Goal: Task Accomplishment & Management: Use online tool/utility

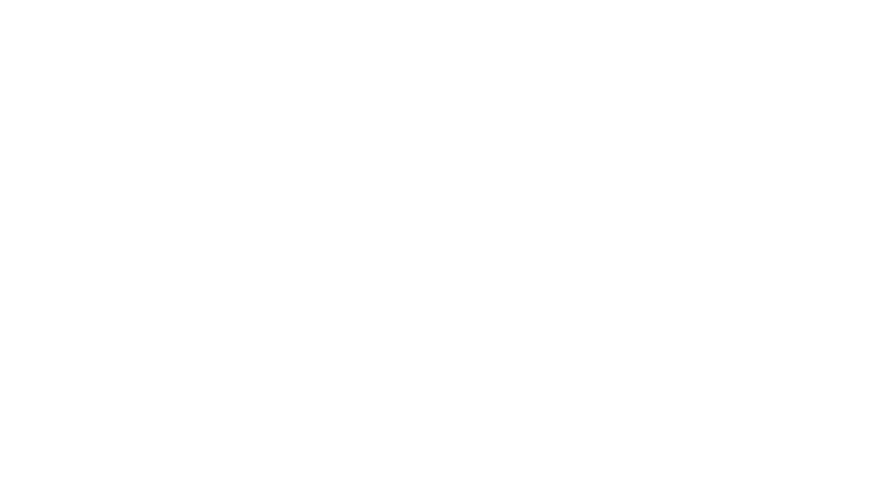
select select "Song"
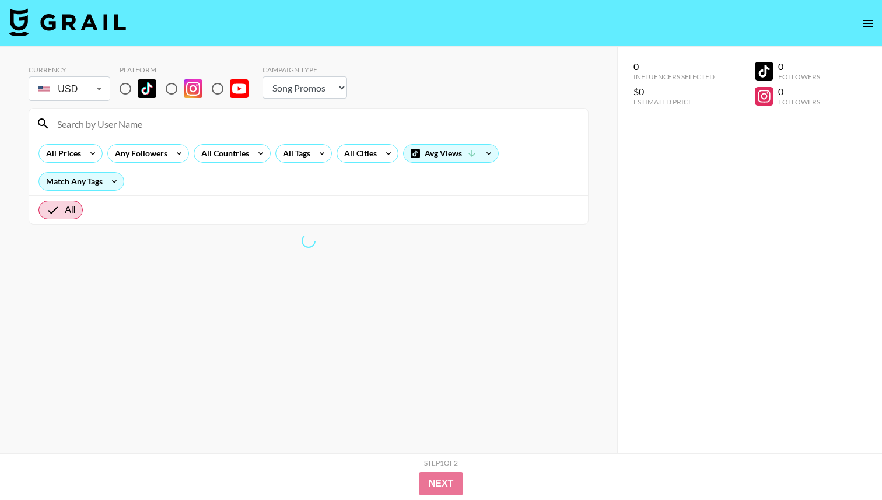
click at [128, 93] on input "radio" at bounding box center [125, 88] width 24 height 24
radio input "true"
click at [128, 140] on div "All Prices Any Followers All Countries All Tags All Cities Avg Views Match Any …" at bounding box center [308, 167] width 559 height 57
click at [131, 132] on input at bounding box center [315, 123] width 531 height 19
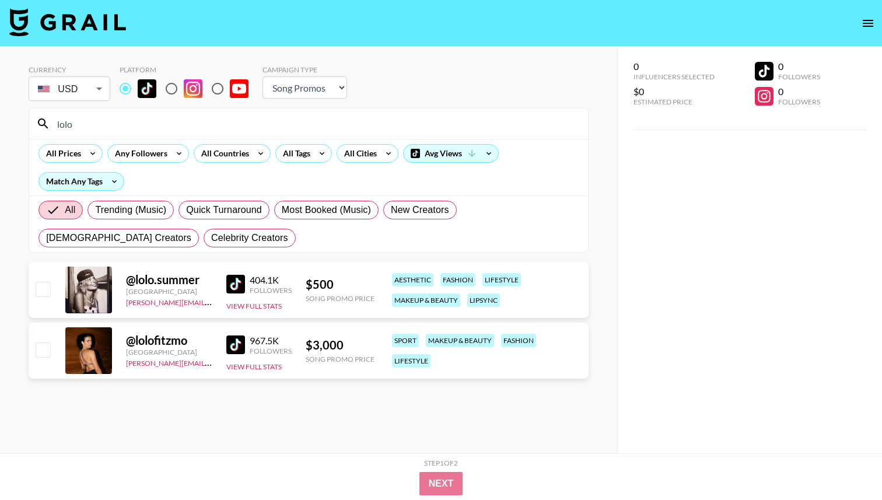
click at [232, 281] on img at bounding box center [235, 284] width 19 height 19
click at [146, 125] on input "lolo" at bounding box center [315, 123] width 531 height 19
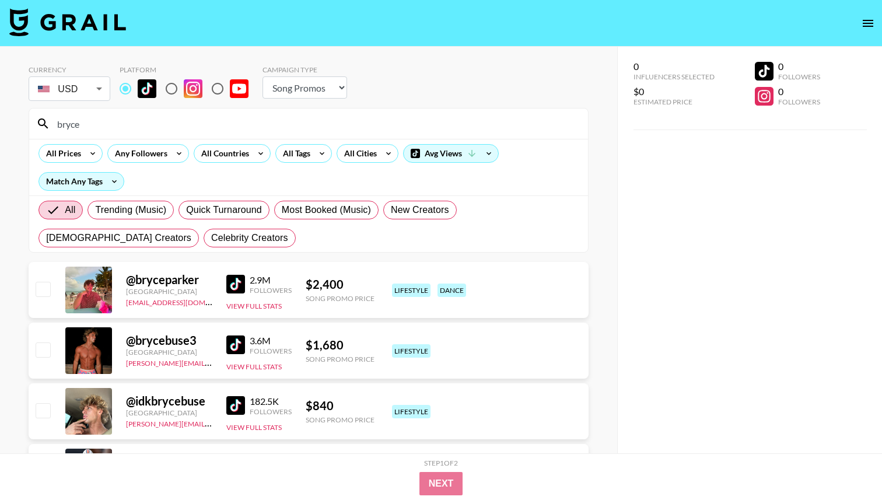
scroll to position [79, 0]
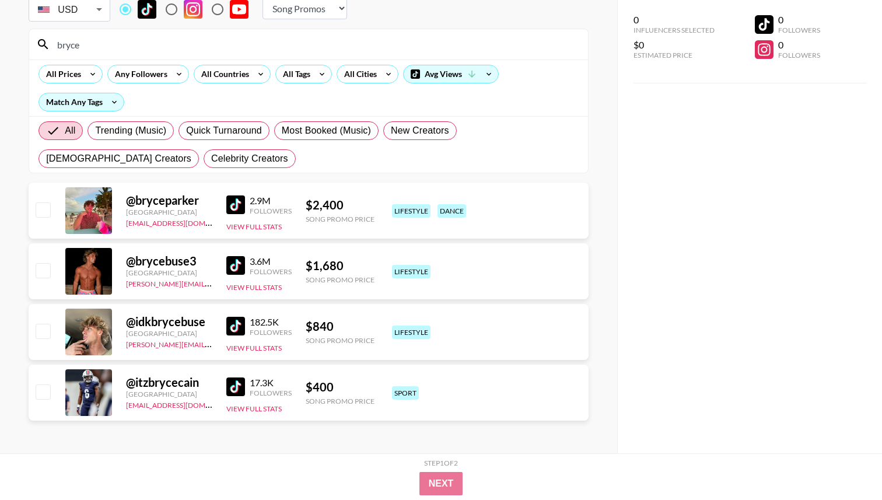
click at [237, 324] on img at bounding box center [235, 326] width 19 height 19
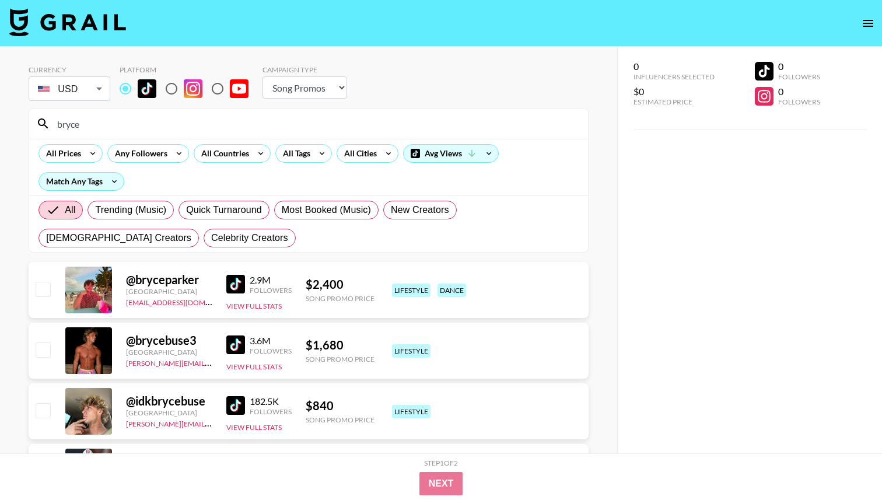
click at [182, 122] on input "bryce" at bounding box center [315, 123] width 531 height 19
paste input "noahnishon"
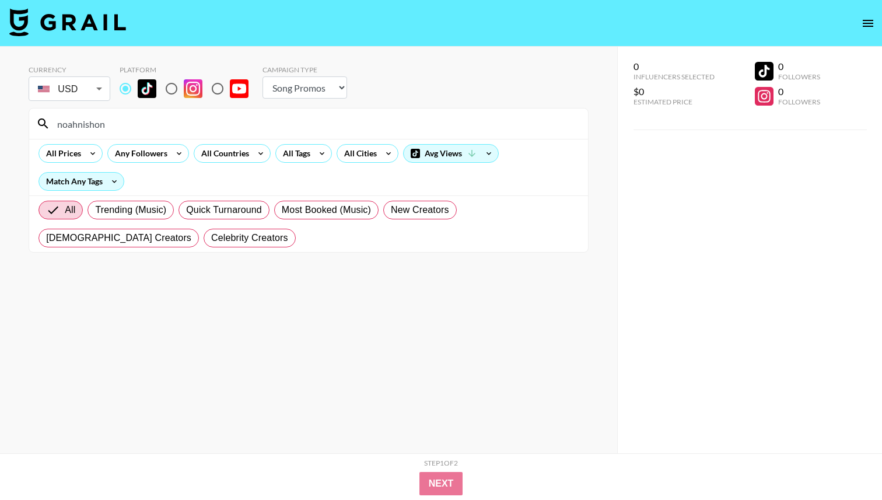
type input "noahnishon"
click at [164, 125] on input "noahnishon" at bounding box center [315, 123] width 531 height 19
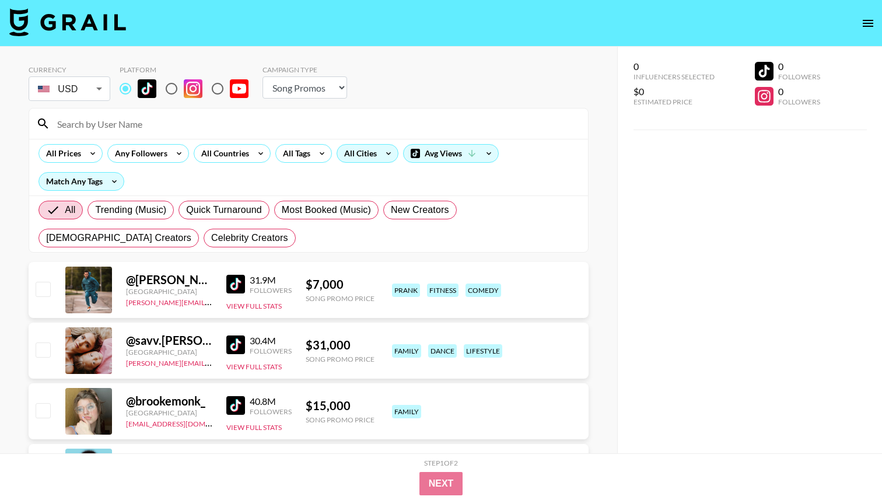
click at [363, 159] on div "All Cities" at bounding box center [358, 153] width 42 height 17
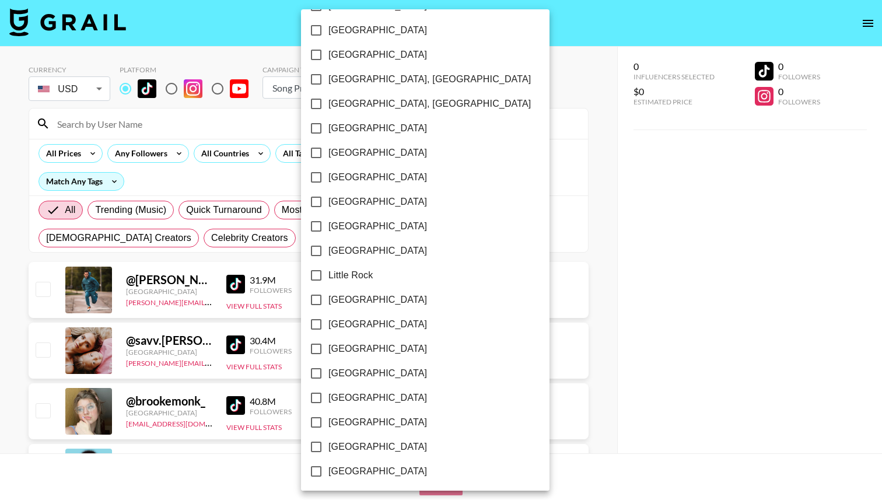
scroll to position [559, 0]
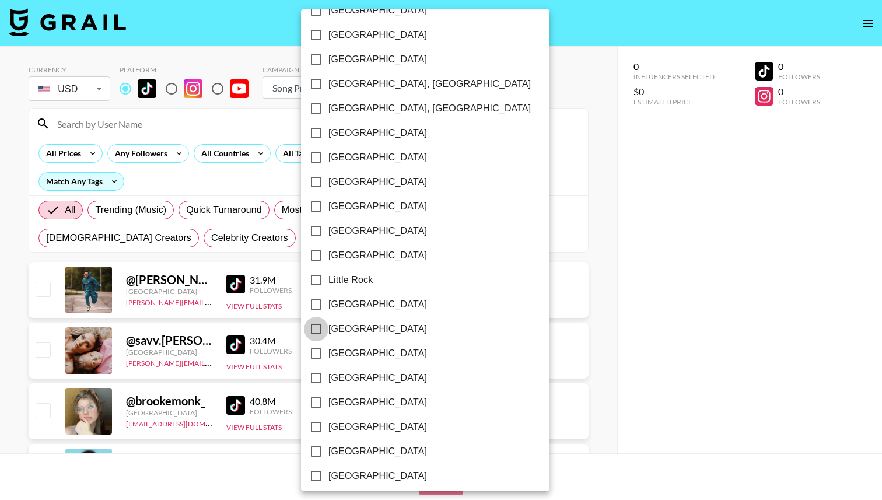
click at [322, 327] on input "[GEOGRAPHIC_DATA]" at bounding box center [316, 329] width 24 height 24
checkbox input "true"
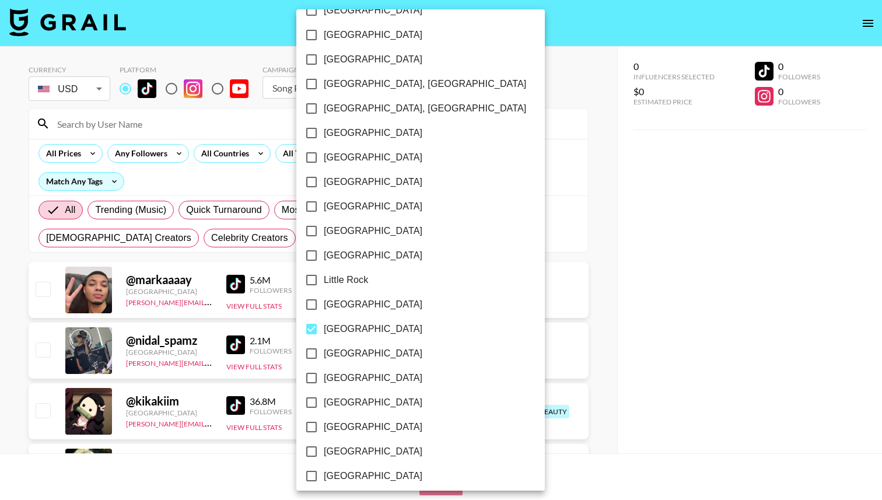
click at [575, 287] on div at bounding box center [441, 250] width 882 height 500
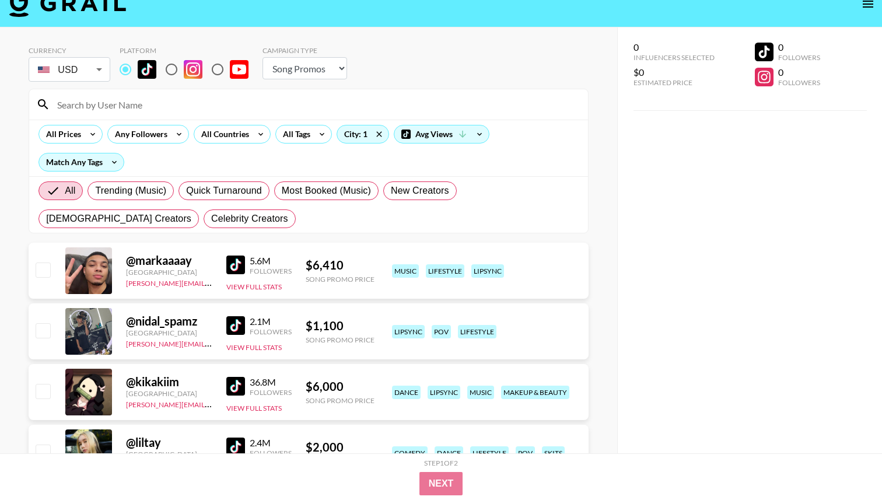
scroll to position [0, 0]
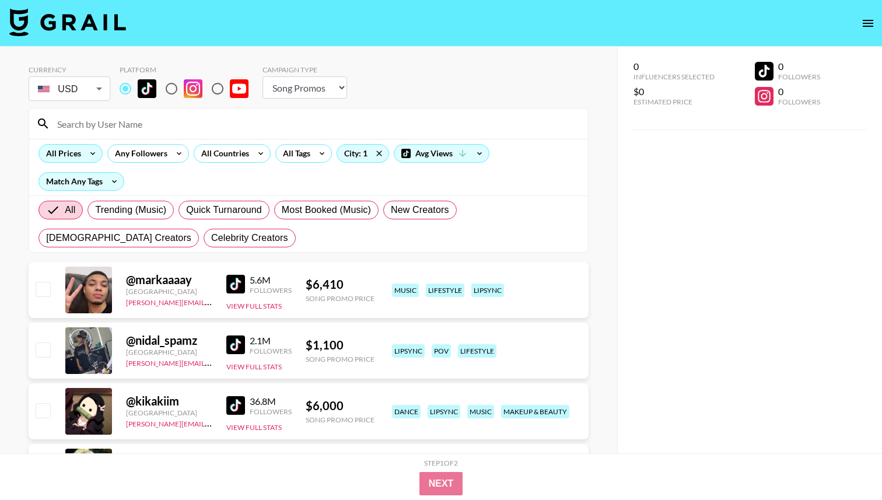
click at [79, 150] on div "All Prices" at bounding box center [61, 153] width 44 height 17
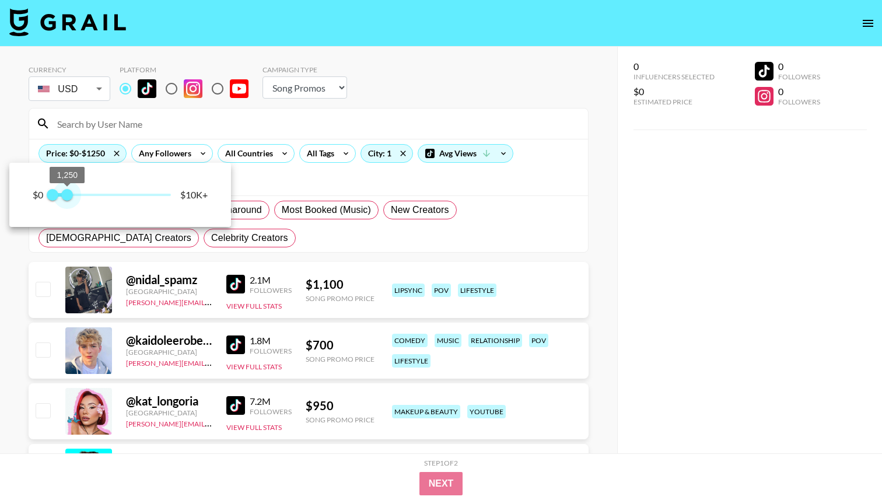
type input "750"
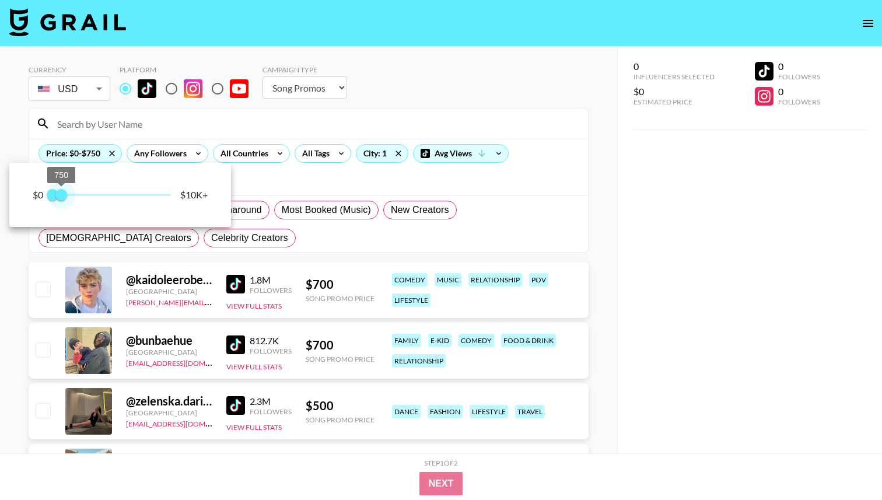
drag, startPoint x: 165, startPoint y: 194, endPoint x: 63, endPoint y: 197, distance: 102.1
click at [63, 197] on span "750" at bounding box center [61, 195] width 12 height 12
click at [27, 304] on div at bounding box center [441, 250] width 882 height 500
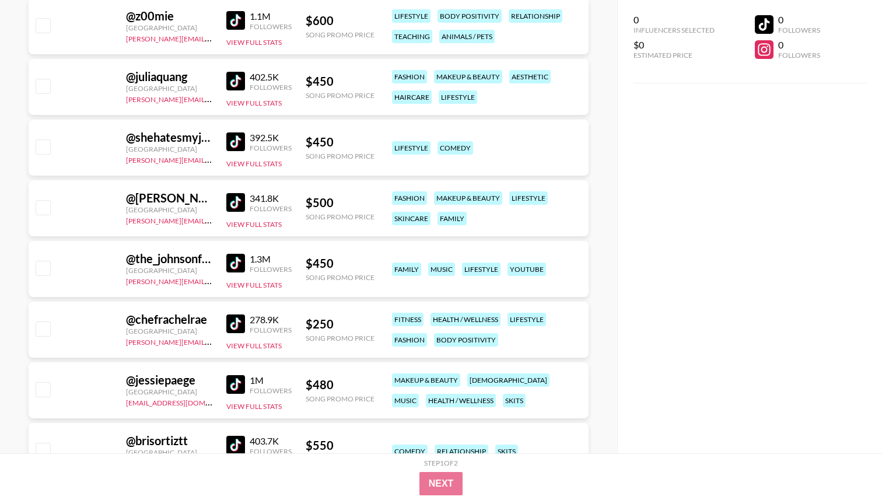
scroll to position [2257, 0]
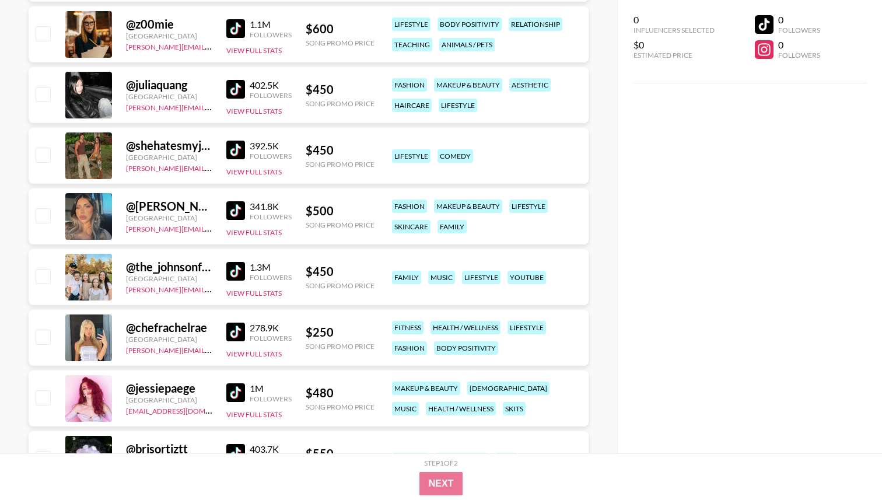
click at [233, 93] on img at bounding box center [235, 89] width 19 height 19
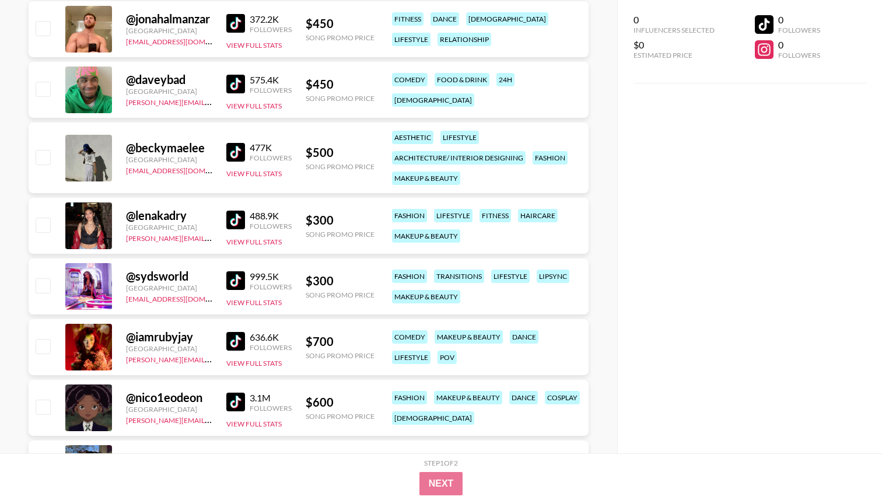
scroll to position [3256, 0]
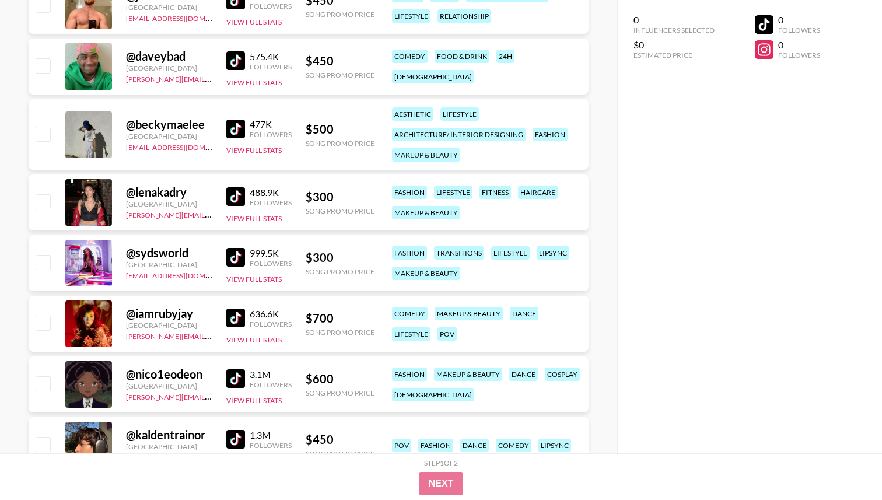
click at [248, 194] on link at bounding box center [237, 196] width 23 height 19
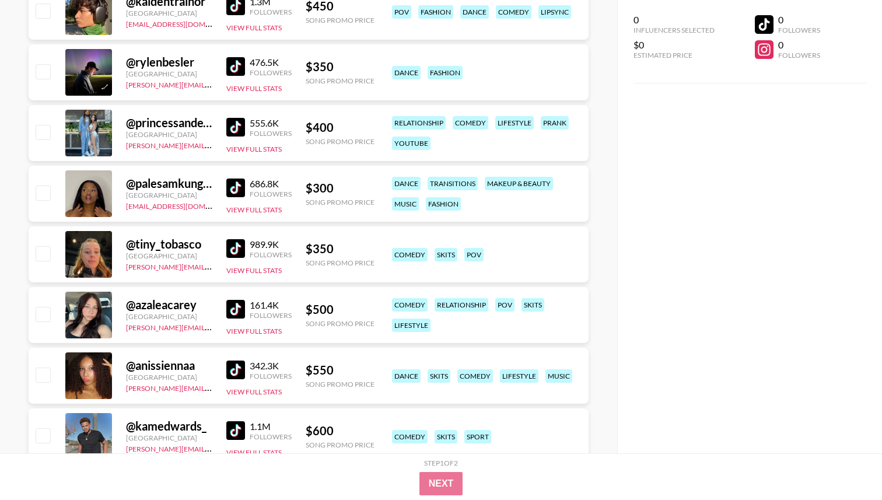
scroll to position [3781, 0]
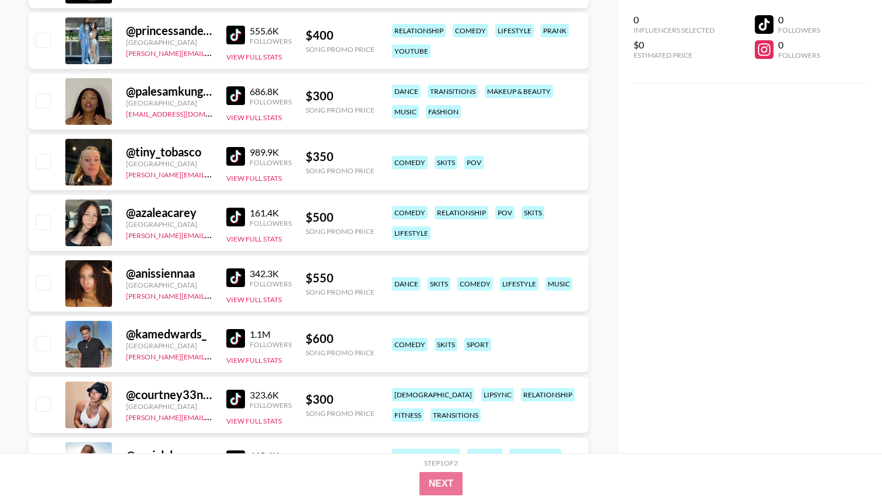
click at [239, 213] on img at bounding box center [235, 217] width 19 height 19
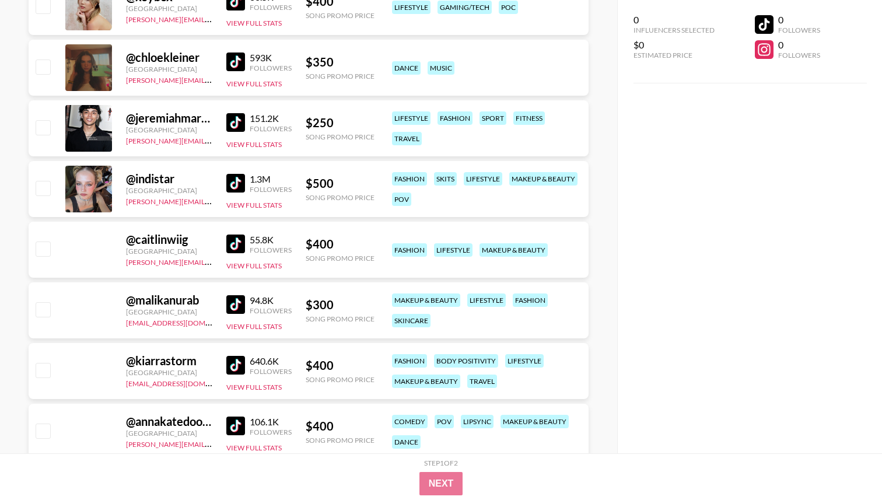
scroll to position [5728, 0]
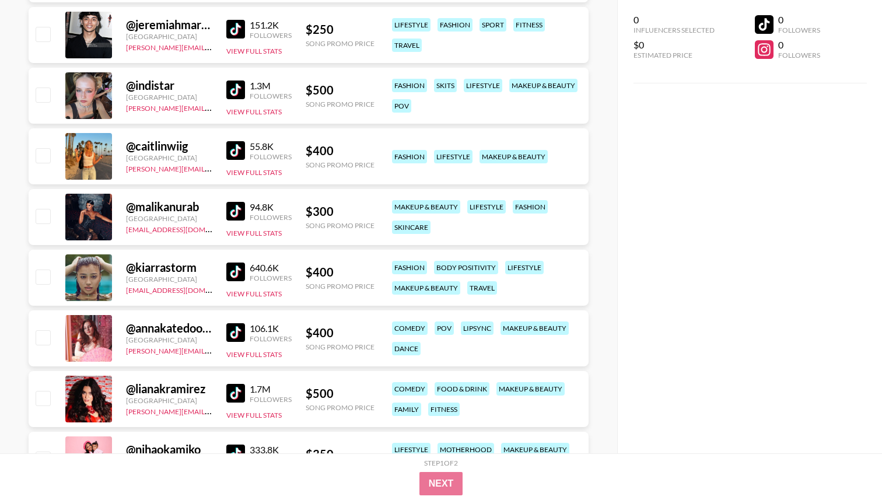
click at [246, 92] on link at bounding box center [237, 89] width 23 height 19
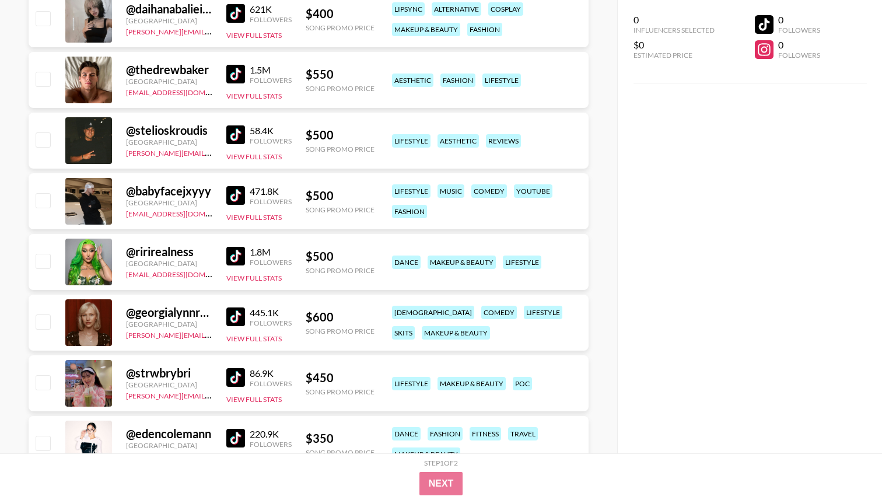
scroll to position [6366, 0]
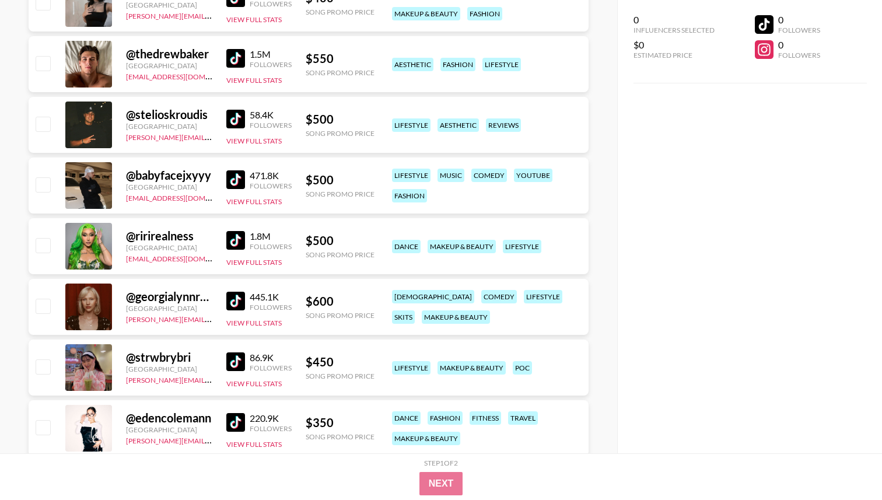
click at [247, 58] on link at bounding box center [237, 58] width 23 height 19
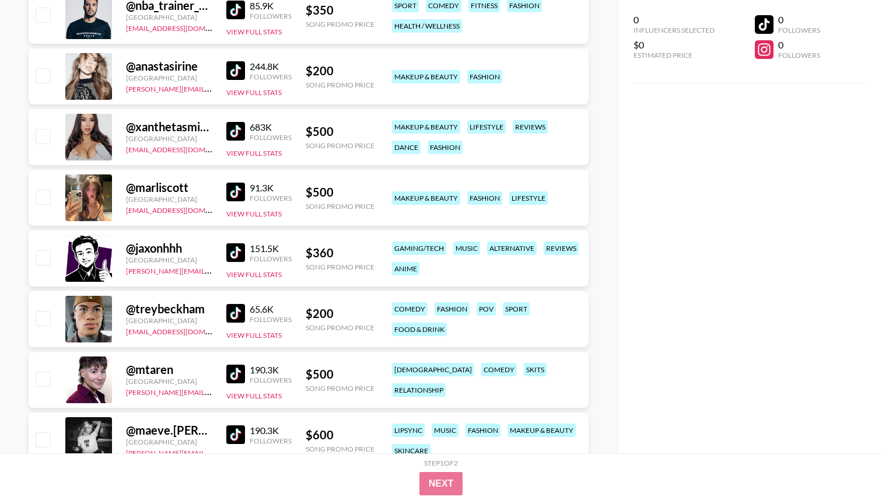
scroll to position [7211, 0]
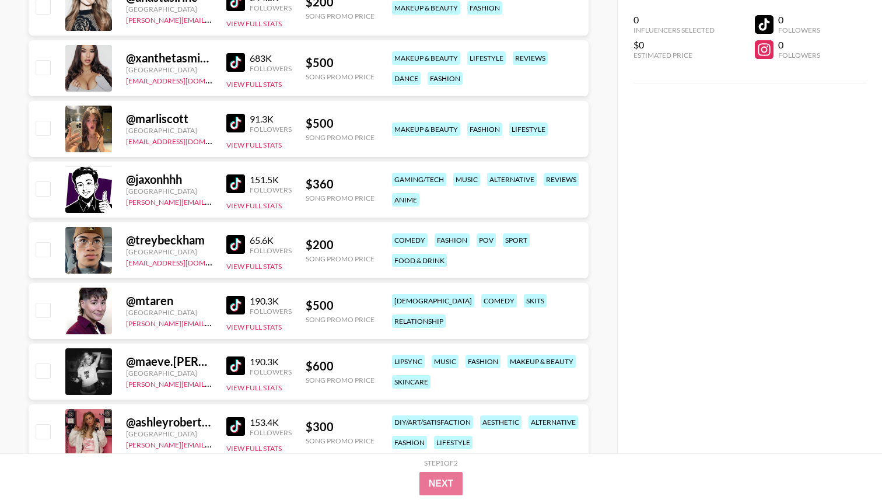
click at [234, 117] on img at bounding box center [235, 123] width 19 height 19
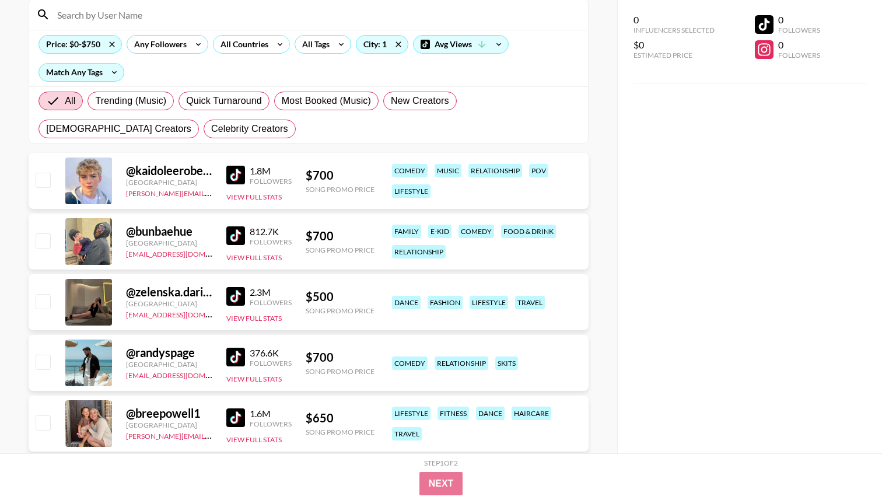
scroll to position [0, 0]
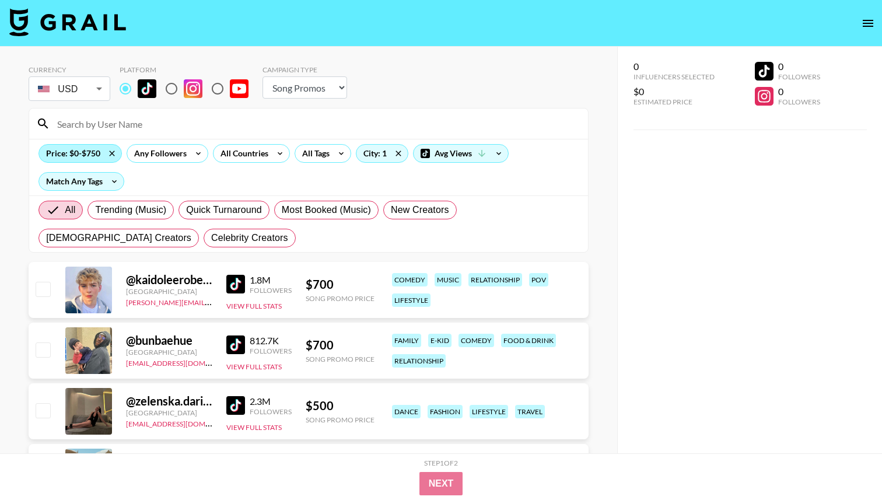
click at [75, 153] on div "Price: $0-$750" at bounding box center [80, 153] width 82 height 17
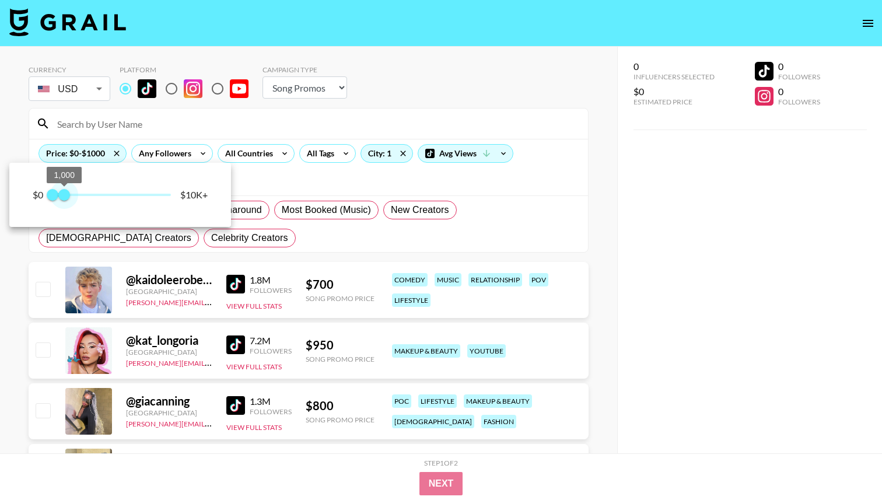
type input "1250"
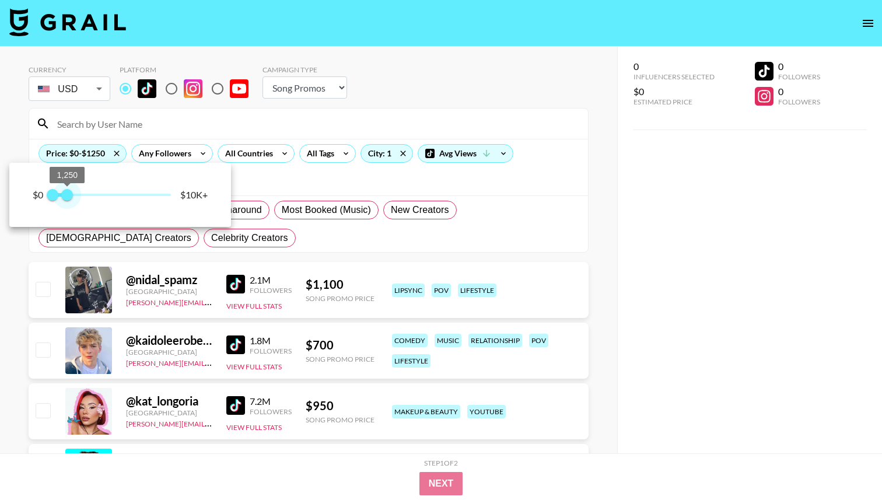
click at [67, 195] on span "1,250" at bounding box center [67, 195] width 12 height 12
click at [419, 97] on div at bounding box center [441, 250] width 882 height 500
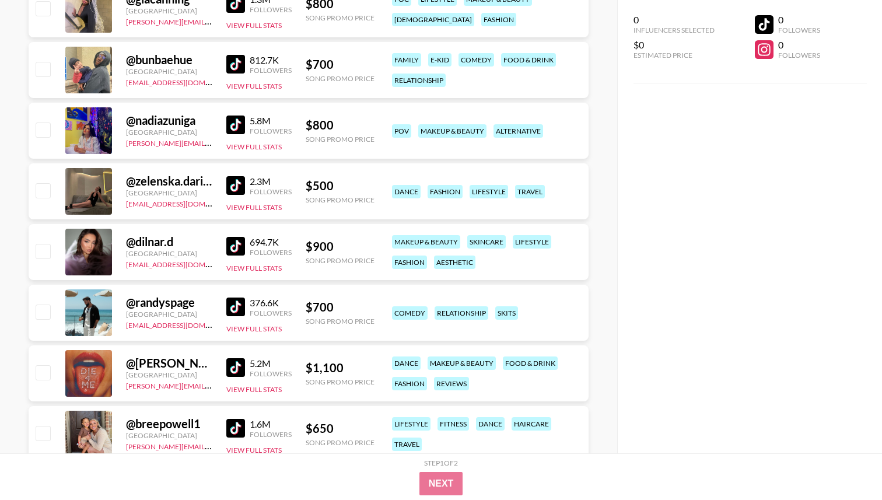
scroll to position [632, 0]
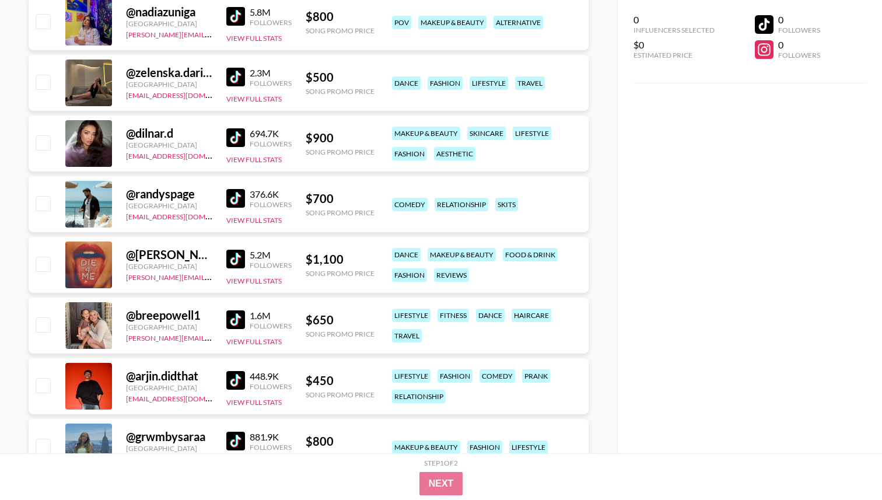
click at [231, 137] on img at bounding box center [235, 137] width 19 height 19
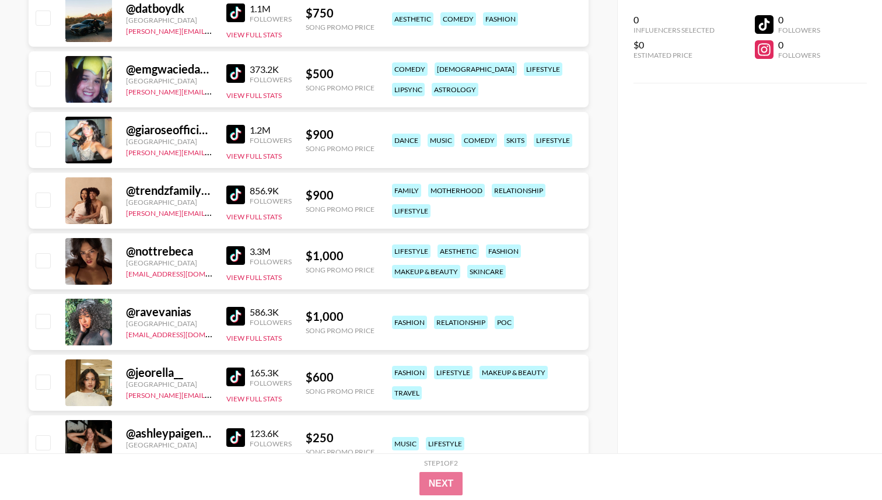
scroll to position [1414, 0]
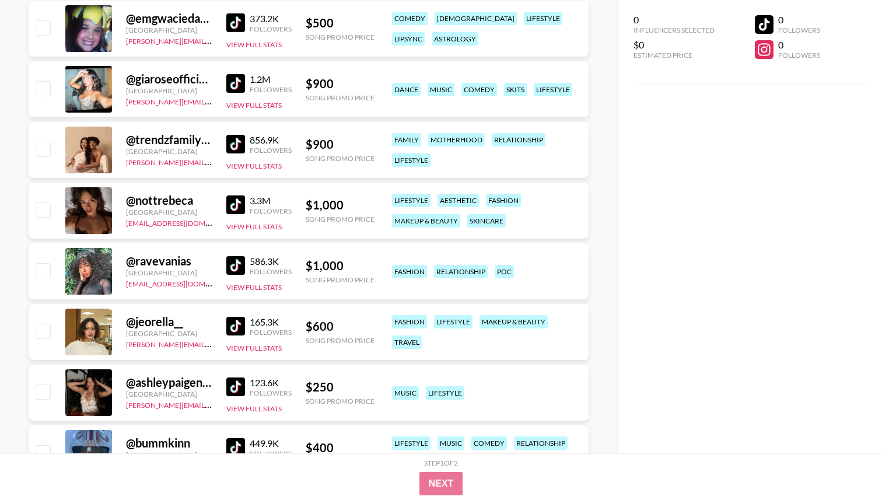
click at [240, 206] on img at bounding box center [235, 204] width 19 height 19
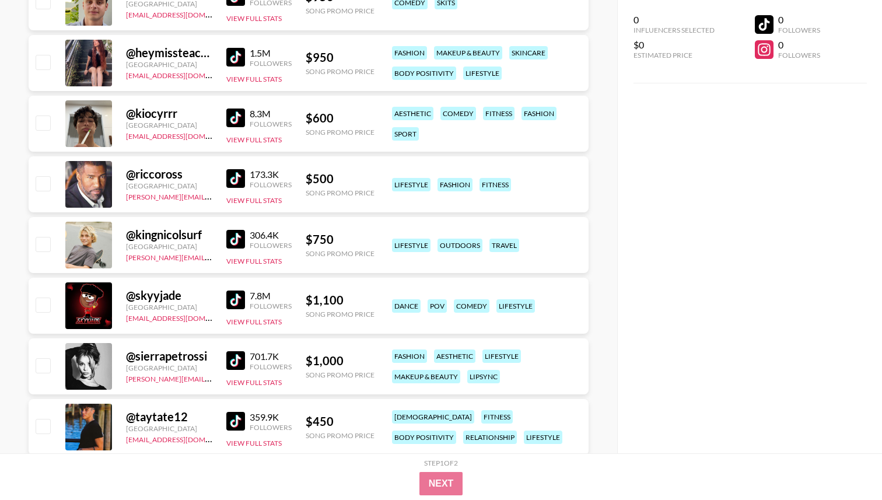
scroll to position [2618, 0]
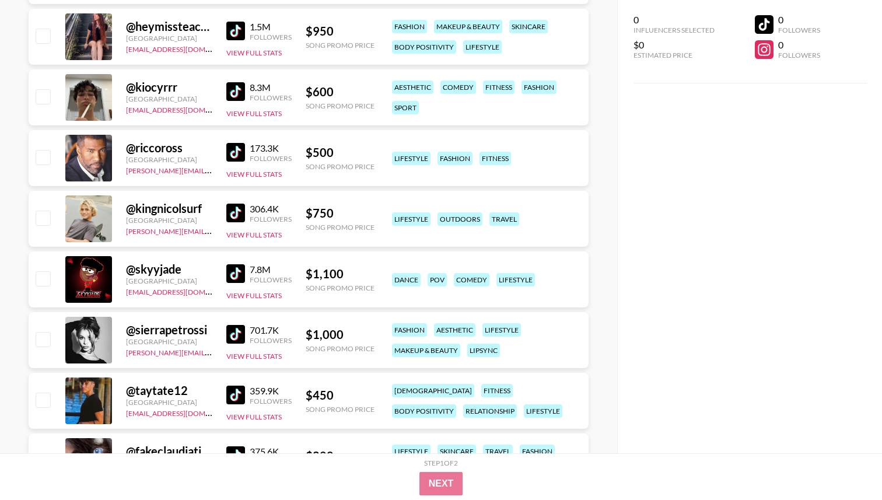
click at [240, 93] on img at bounding box center [235, 91] width 19 height 19
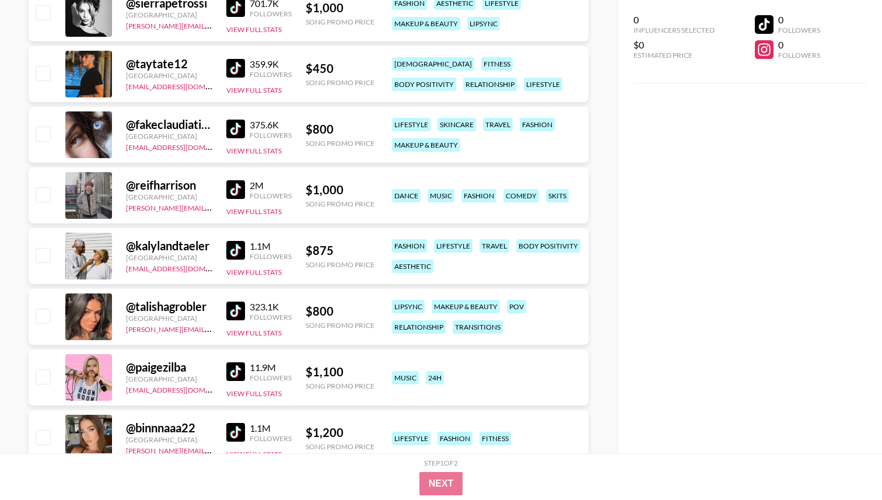
scroll to position [2997, 0]
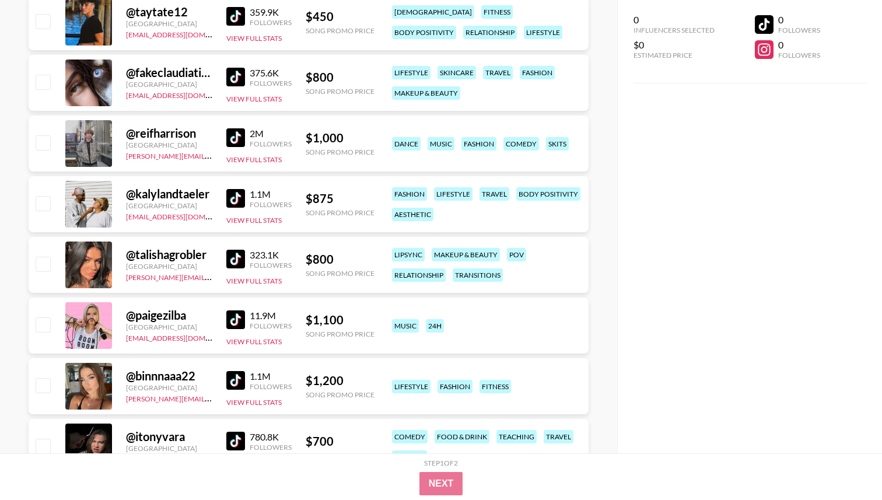
click at [241, 259] on img at bounding box center [235, 259] width 19 height 19
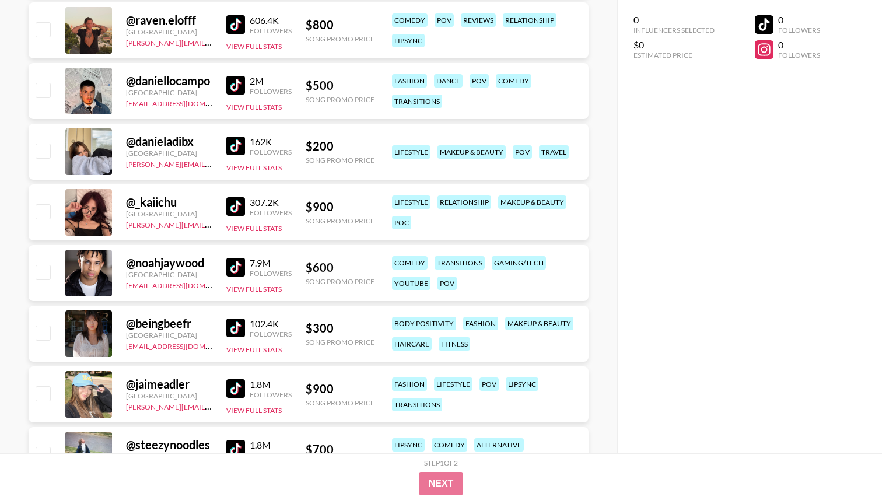
scroll to position [3670, 0]
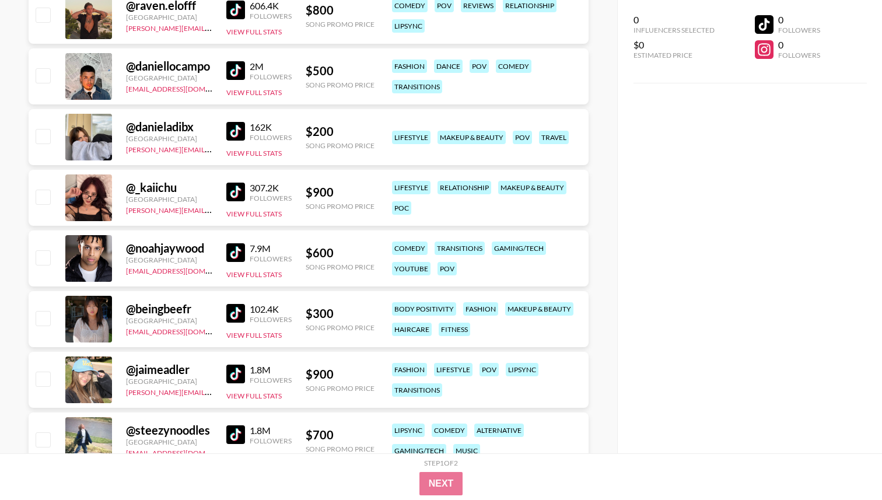
click at [243, 189] on img at bounding box center [235, 192] width 19 height 19
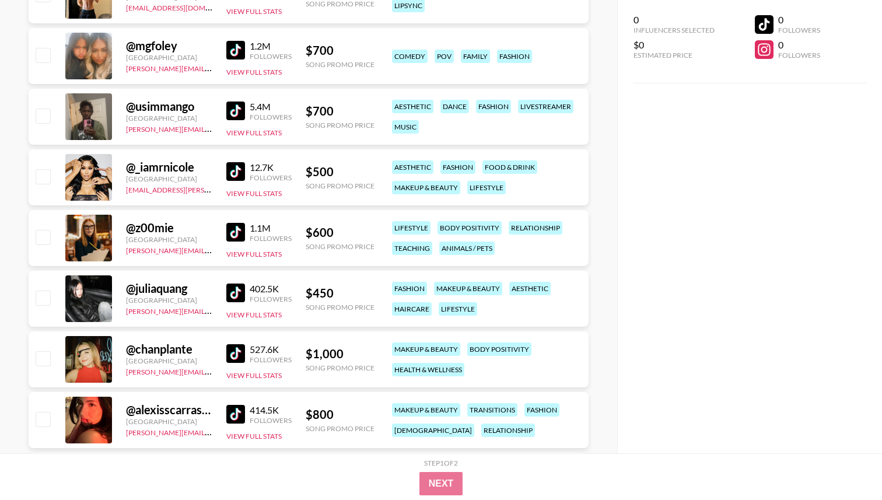
scroll to position [4239, 0]
